Goal: Information Seeking & Learning: Learn about a topic

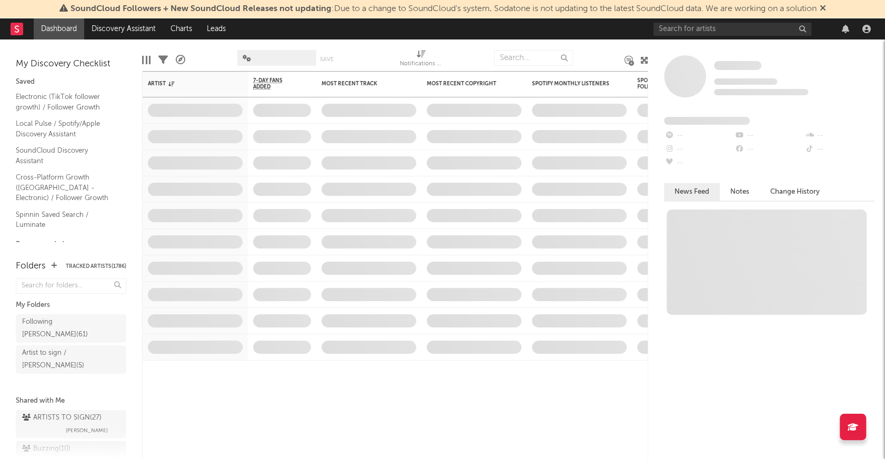
click at [57, 443] on div "Buzzing ( 10 )" at bounding box center [46, 449] width 48 height 13
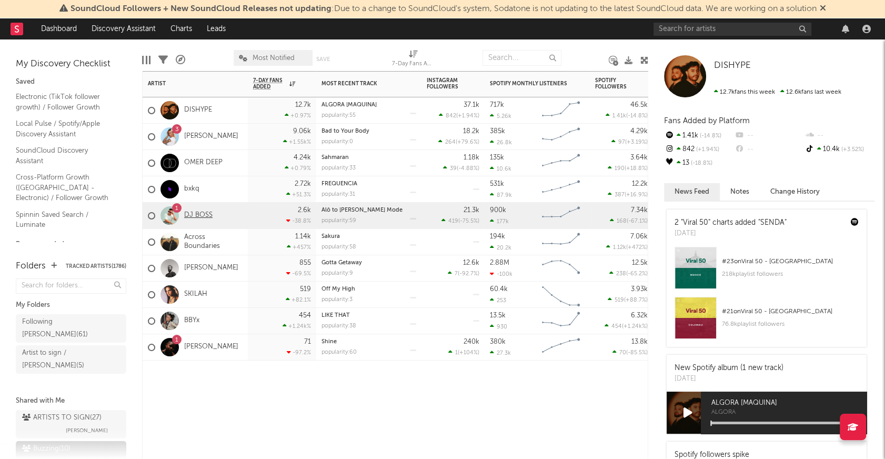
click at [196, 216] on link "DJ BOSS" at bounding box center [198, 215] width 28 height 9
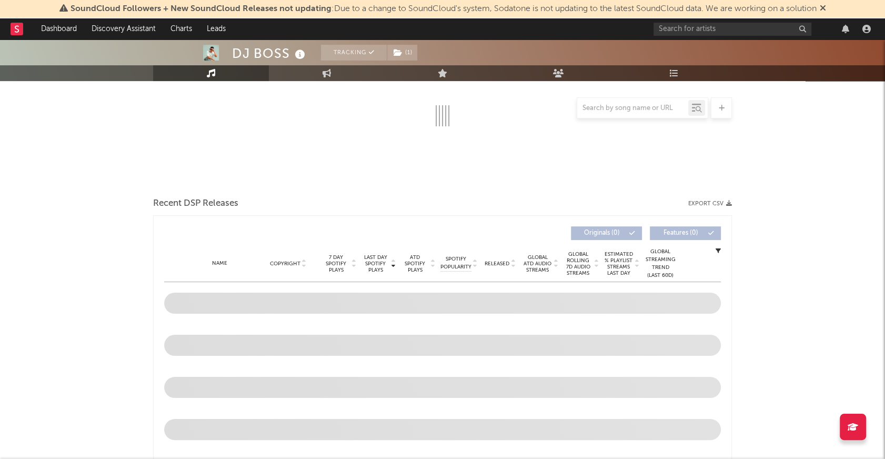
scroll to position [200, 0]
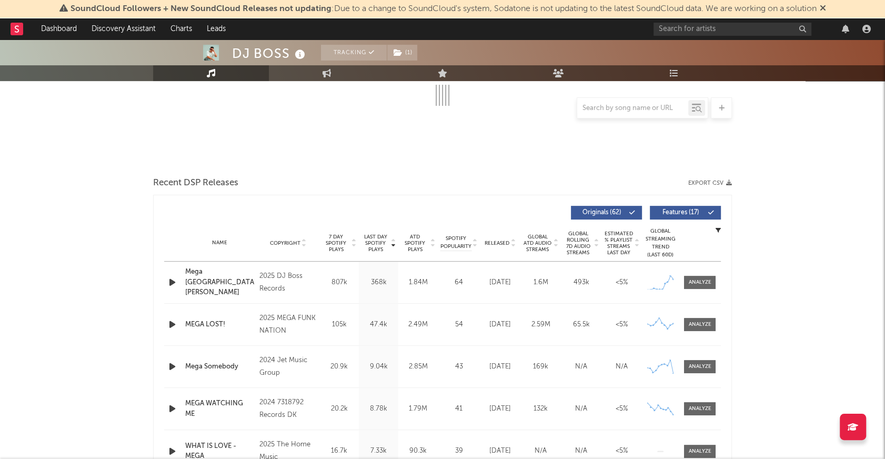
select select "6m"
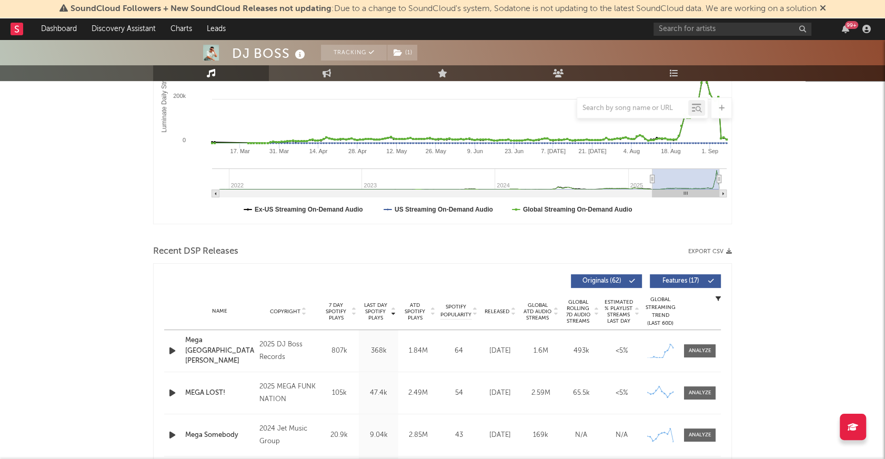
scroll to position [281, 0]
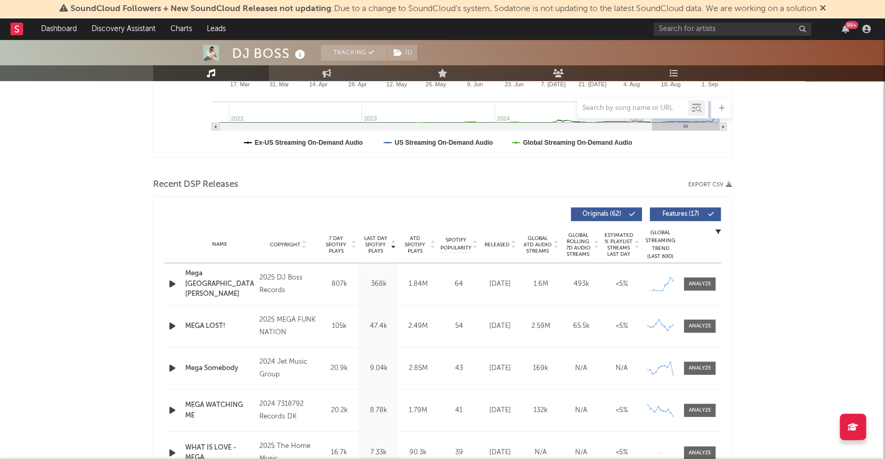
click at [167, 278] on icon "button" at bounding box center [172, 283] width 11 height 13
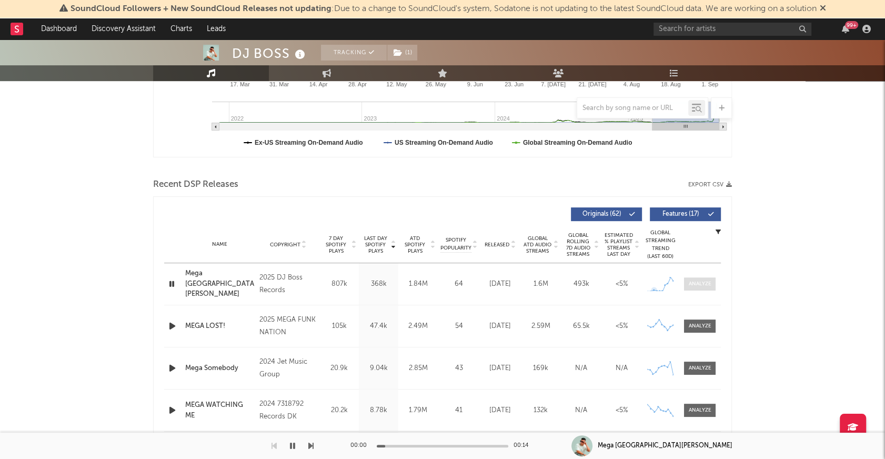
click at [688, 283] on span at bounding box center [700, 283] width 32 height 13
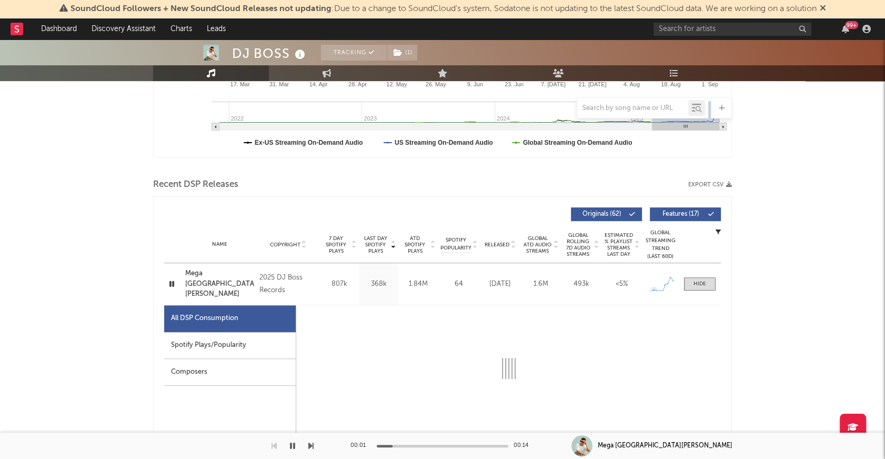
select select "1w"
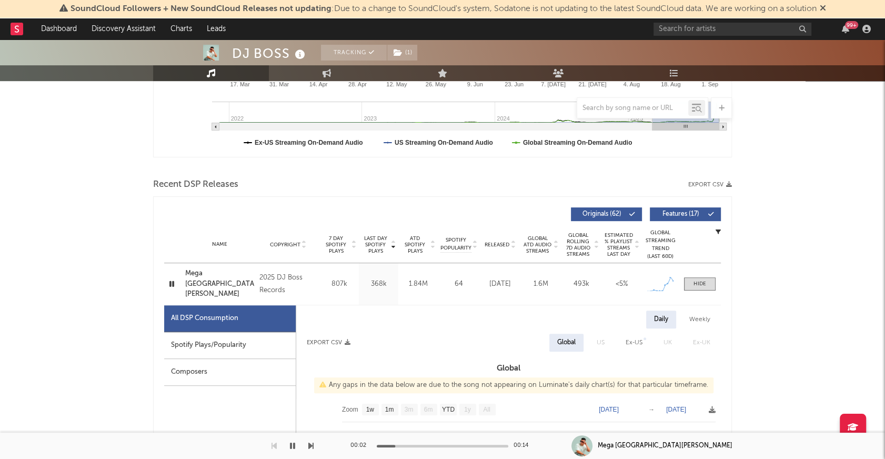
drag, startPoint x: 231, startPoint y: 338, endPoint x: 182, endPoint y: 263, distance: 89.8
click at [231, 337] on div "Spotify Plays/Popularity" at bounding box center [230, 345] width 132 height 27
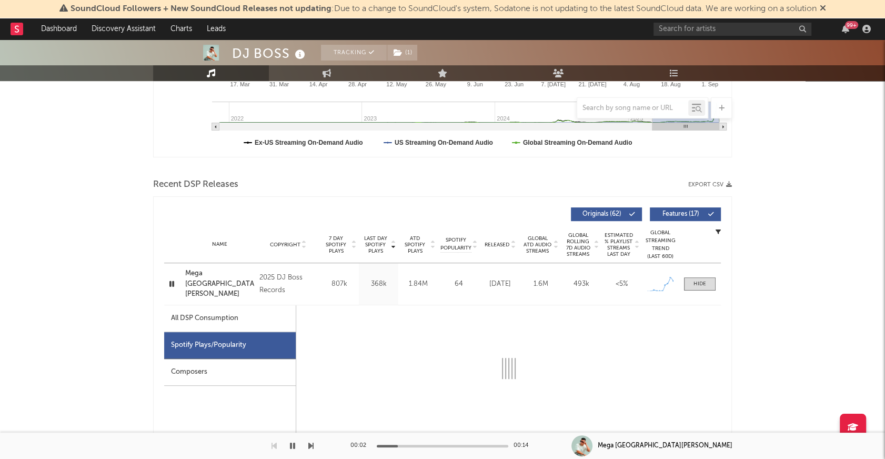
select select "1w"
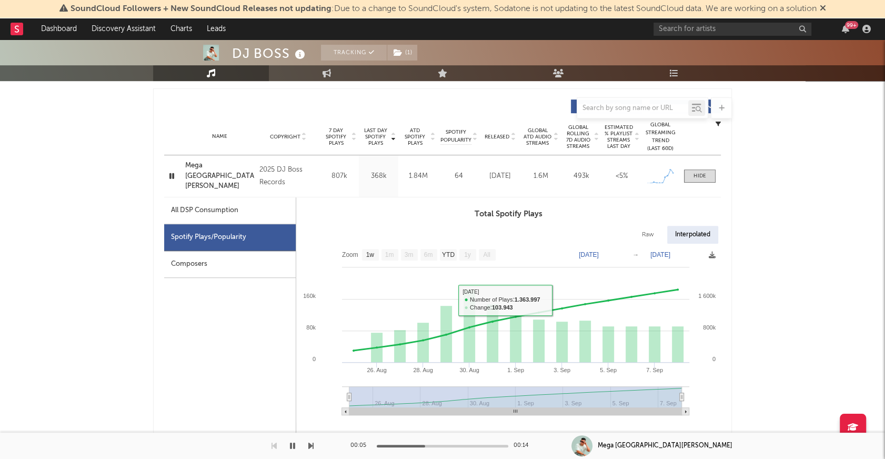
scroll to position [322, 0]
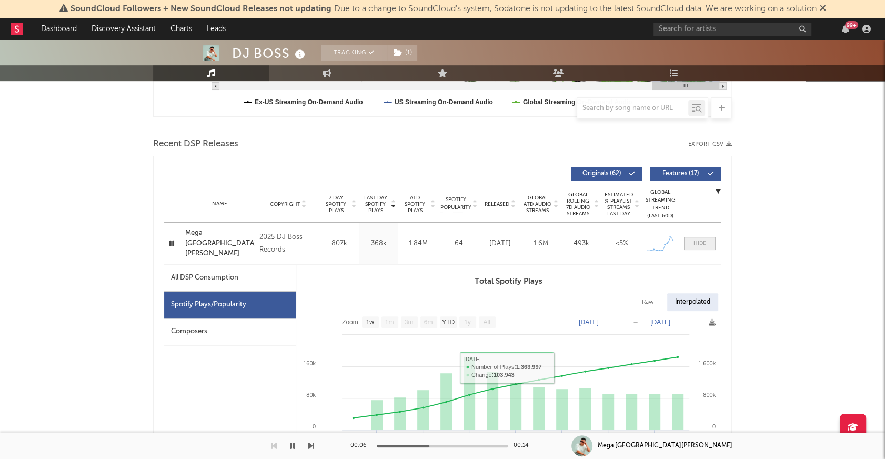
click at [695, 237] on span at bounding box center [700, 243] width 32 height 13
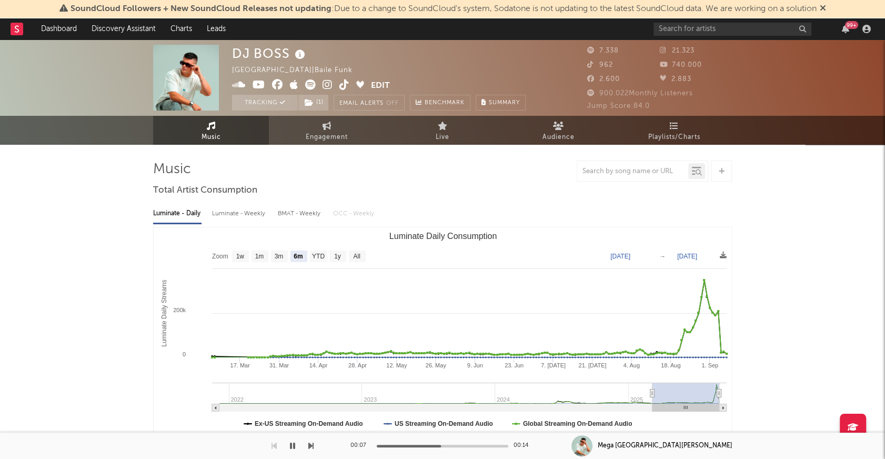
scroll to position [0, 0]
drag, startPoint x: 227, startPoint y: 50, endPoint x: 292, endPoint y: 55, distance: 65.4
click at [292, 51] on div "DJ BOSS Brazil | Baile Funk Edit Tracking ( 1 ) Email Alerts Off Benchmark Summ…" at bounding box center [442, 77] width 885 height 76
copy div "DJ BOSS"
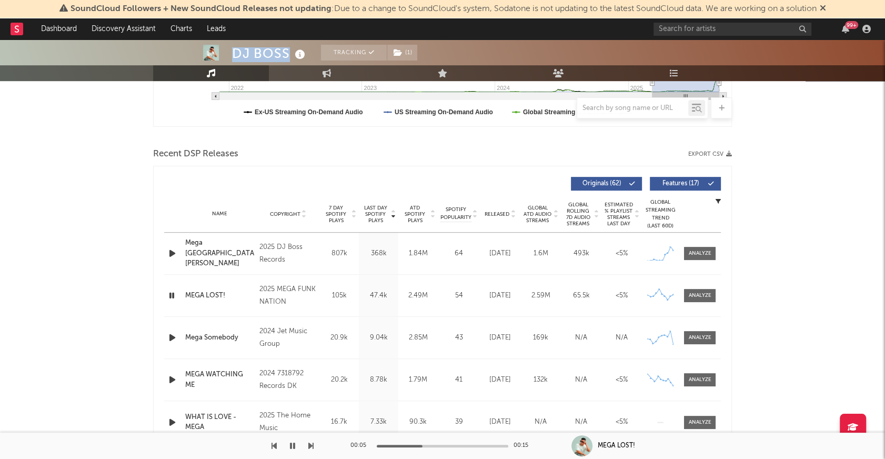
scroll to position [415, 0]
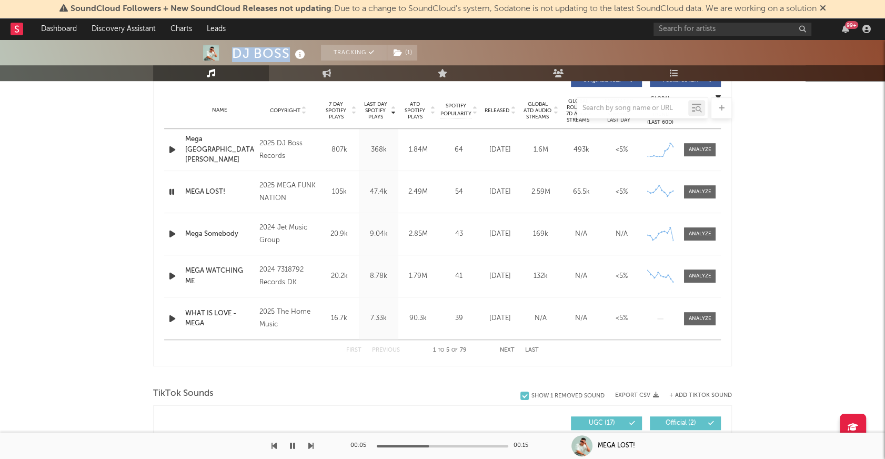
click at [171, 143] on icon "button" at bounding box center [172, 149] width 11 height 13
